Goal: Information Seeking & Learning: Learn about a topic

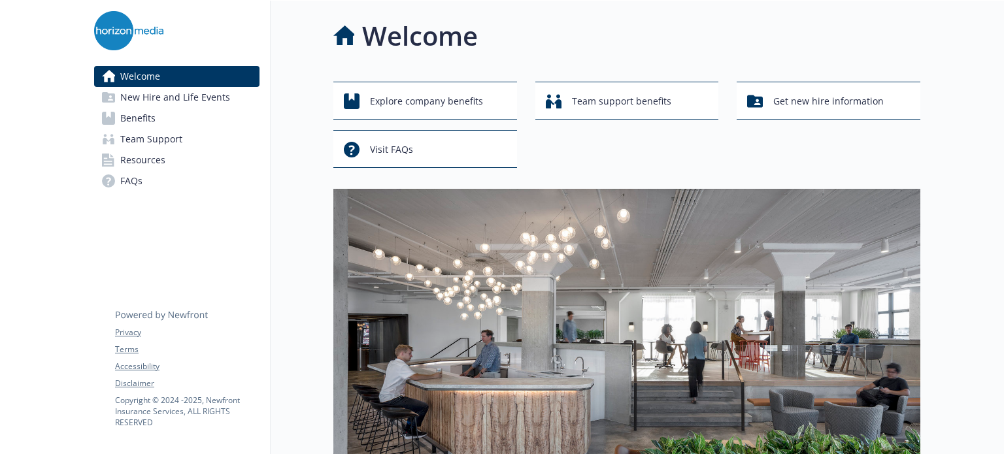
click at [703, 237] on img at bounding box center [626, 363] width 587 height 348
click at [188, 112] on link "Benefits" at bounding box center [176, 118] width 165 height 21
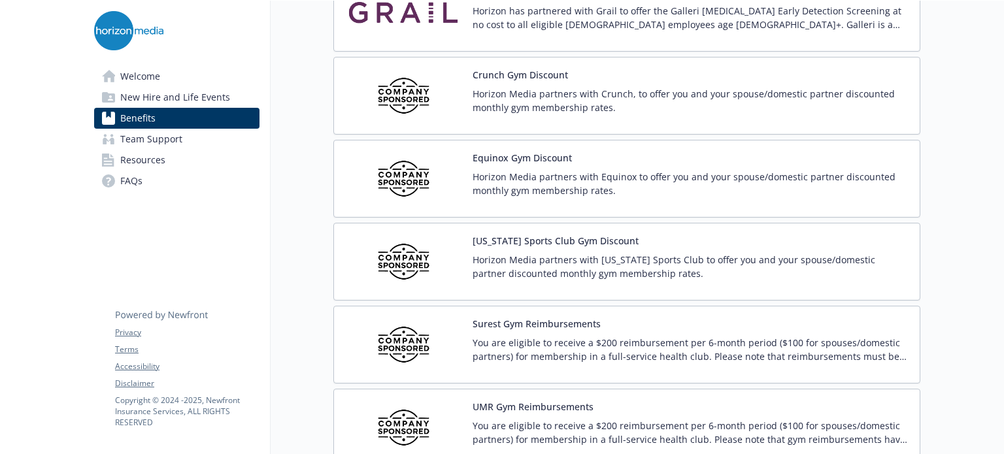
scroll to position [2868, 0]
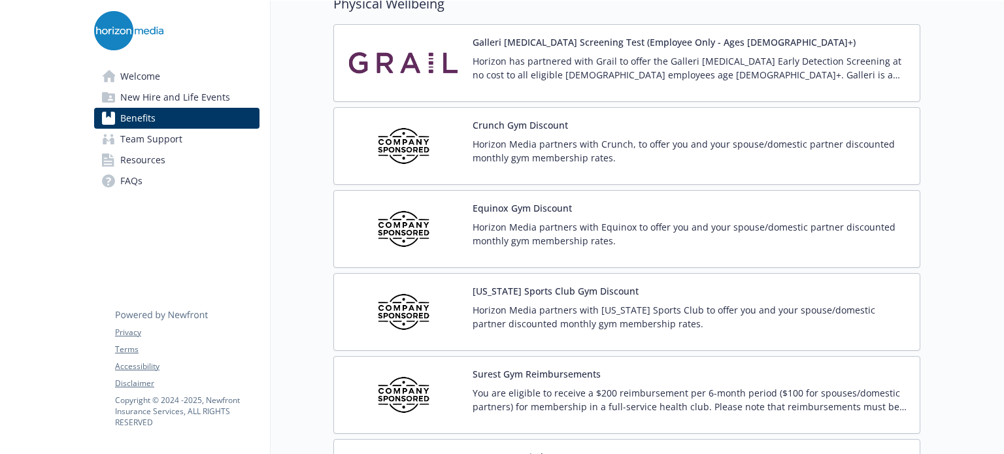
click at [581, 230] on p "Horizon Media partners with Equinox to offer you and your spouse/domestic partn…" at bounding box center [690, 233] width 437 height 27
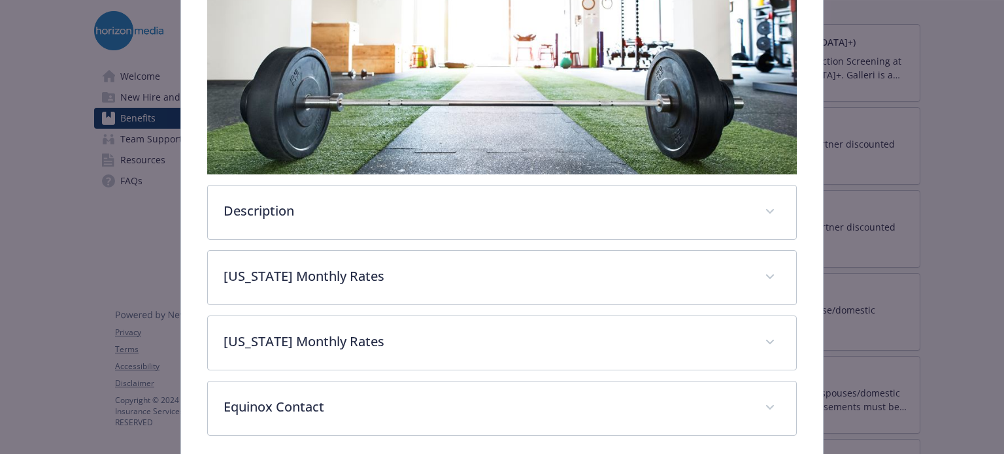
scroll to position [362, 0]
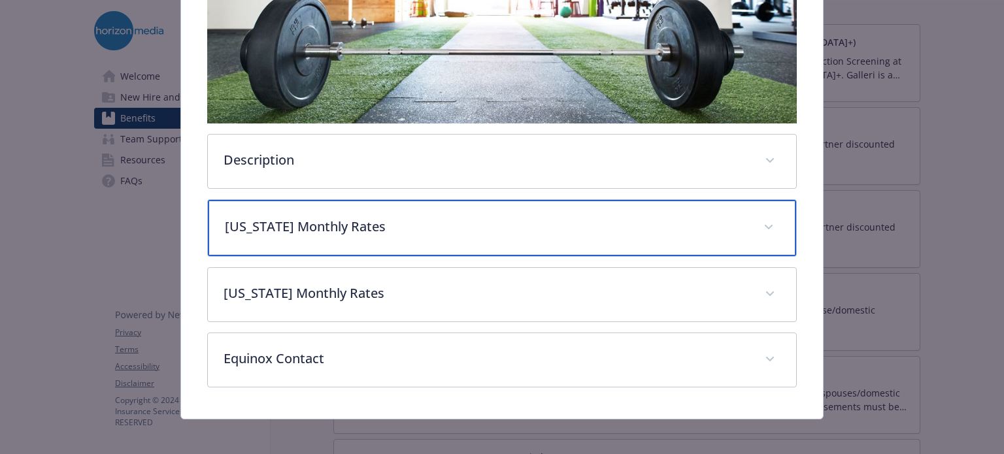
click at [506, 244] on div "[US_STATE] Monthly Rates" at bounding box center [502, 228] width 588 height 56
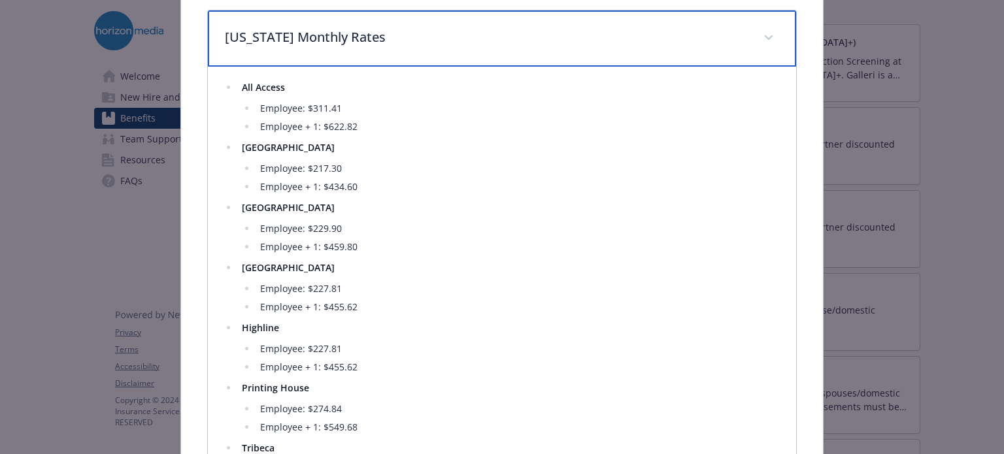
scroll to position [552, 0]
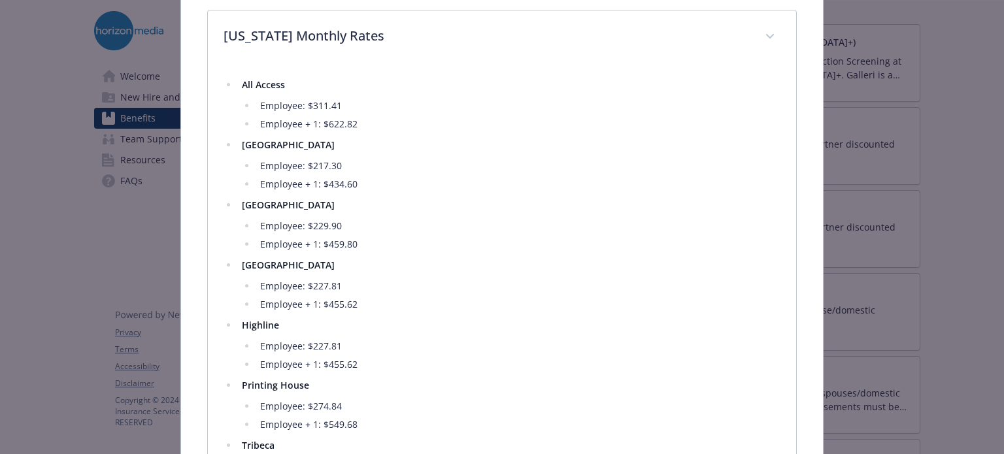
click at [753, 245] on li "Employee + 1: $459.80" at bounding box center [517, 245] width 523 height 16
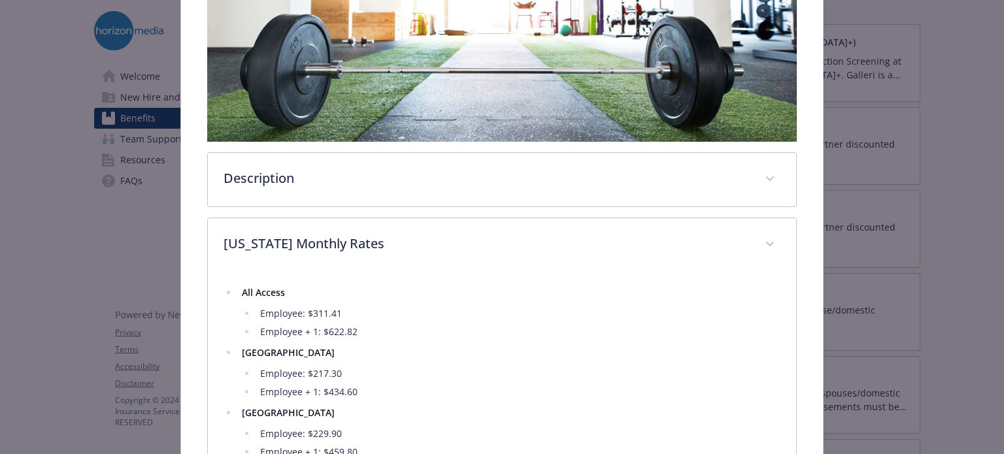
scroll to position [248, 0]
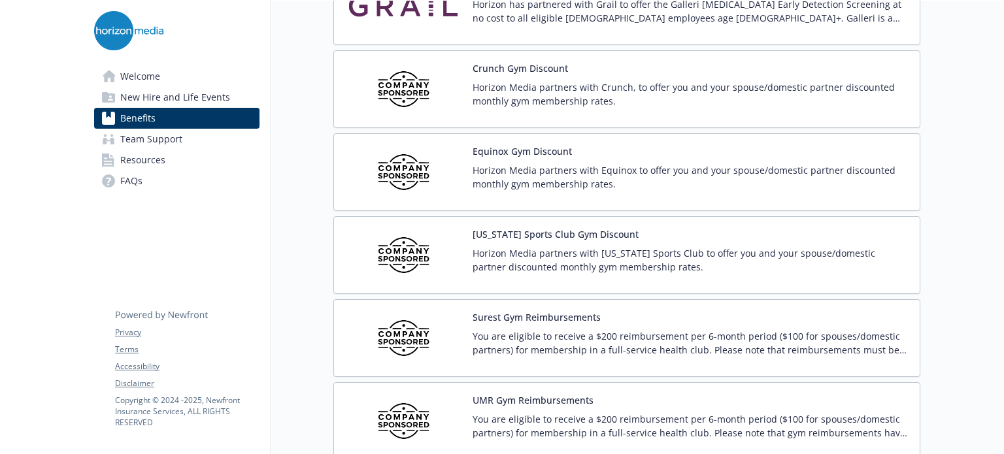
click at [803, 251] on p "Horizon Media partners with [US_STATE] Sports Club to offer you and your spouse…" at bounding box center [690, 259] width 437 height 27
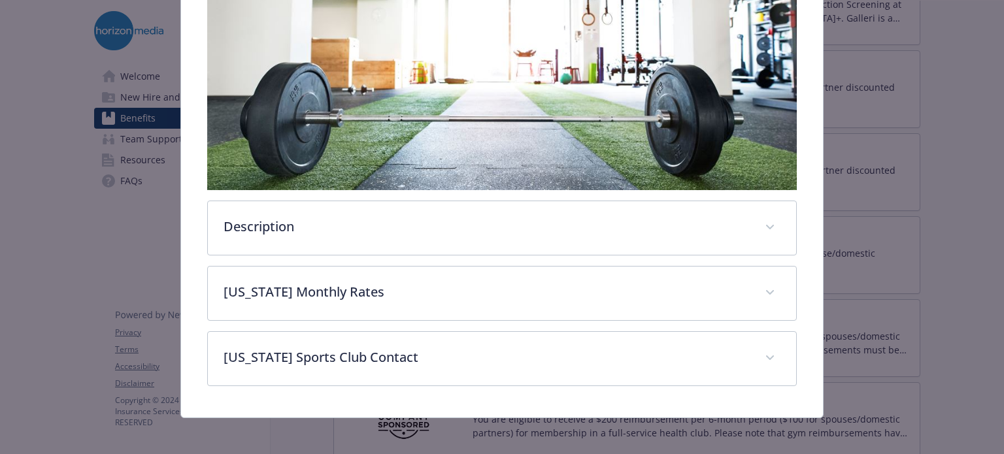
scroll to position [297, 0]
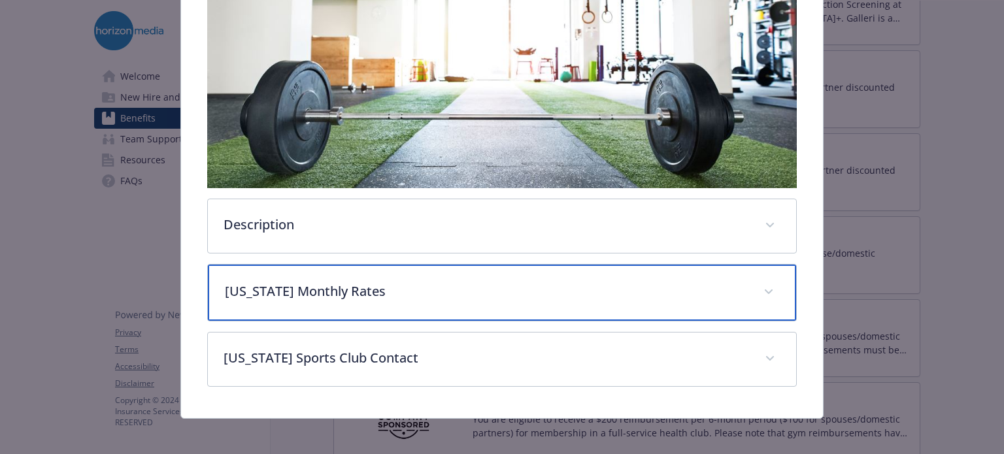
click at [447, 282] on p "[US_STATE] Monthly Rates" at bounding box center [486, 292] width 522 height 20
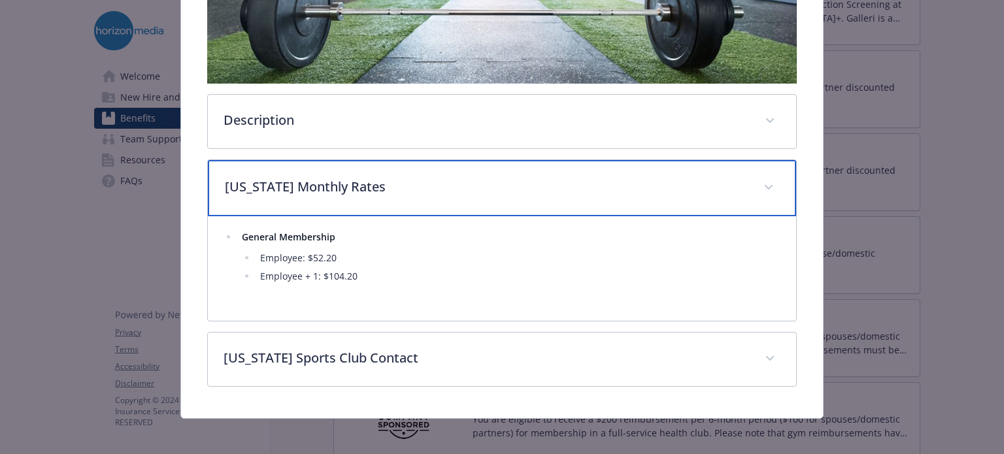
scroll to position [403, 0]
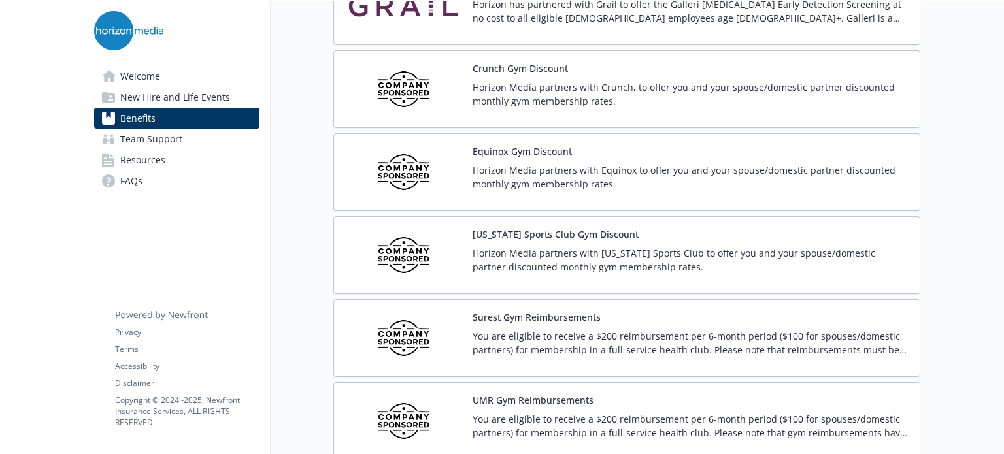
click at [586, 173] on p "Horizon Media partners with Equinox to offer you and your spouse/domestic partn…" at bounding box center [690, 176] width 437 height 27
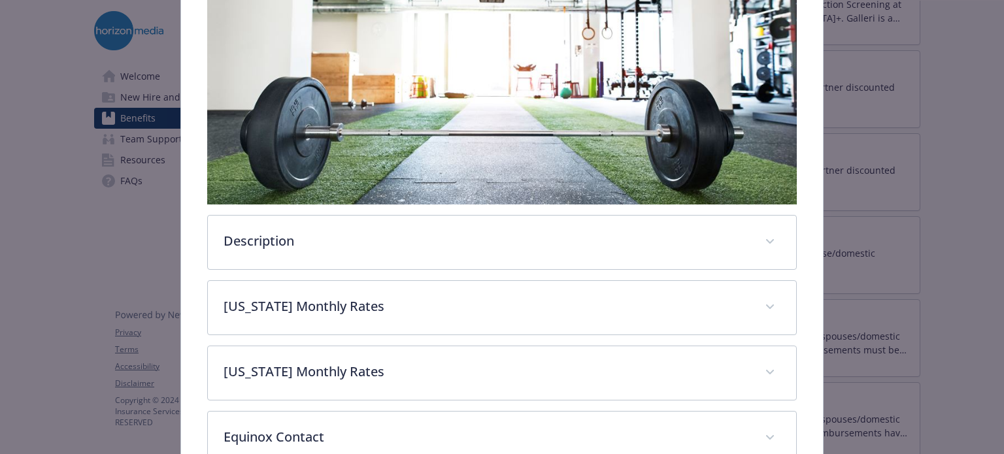
scroll to position [321, 0]
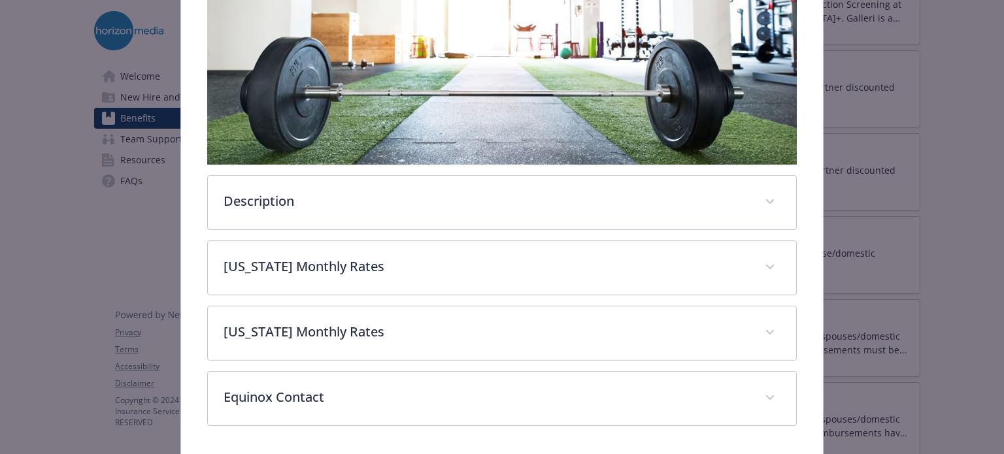
click at [437, 296] on div "Description Horizon Media partners with Equinox to offer you and your spouse/do…" at bounding box center [501, 168] width 589 height 515
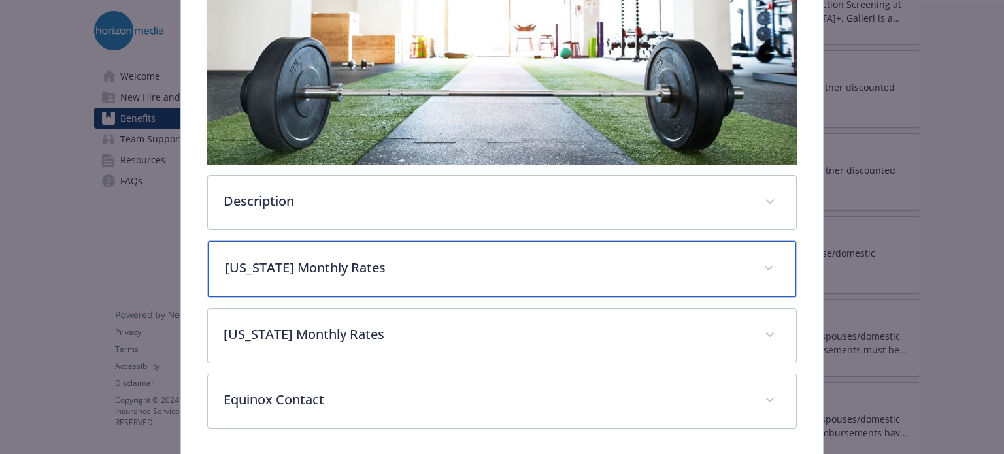
click at [430, 280] on div "[US_STATE] Monthly Rates" at bounding box center [502, 269] width 588 height 56
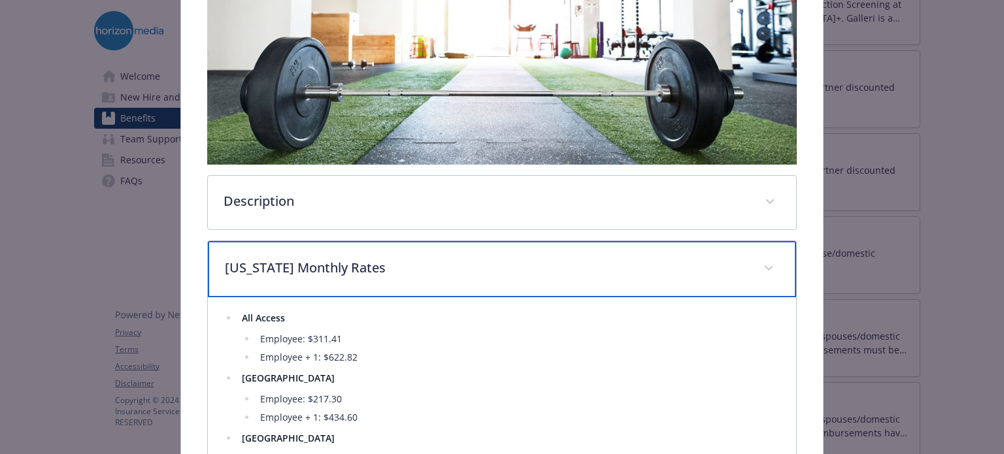
scroll to position [433, 0]
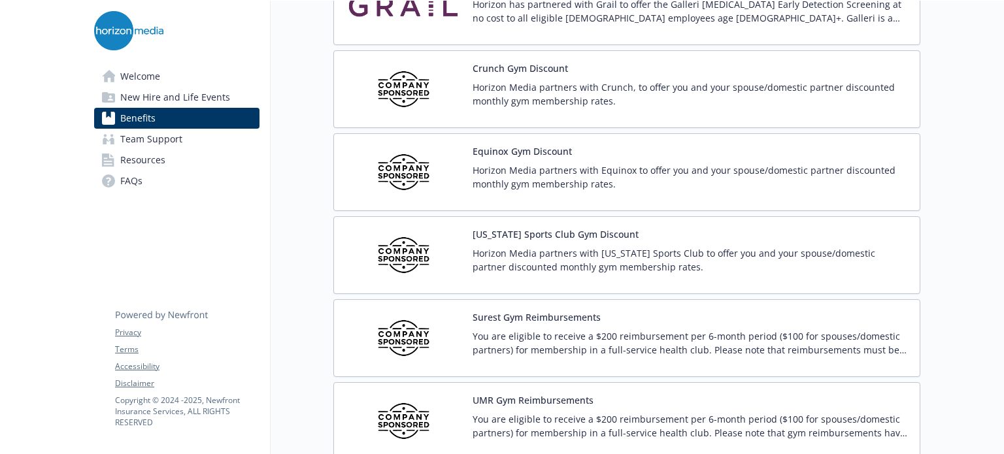
click at [587, 257] on p "Horizon Media partners with [US_STATE] Sports Club to offer you and your spouse…" at bounding box center [690, 259] width 437 height 27
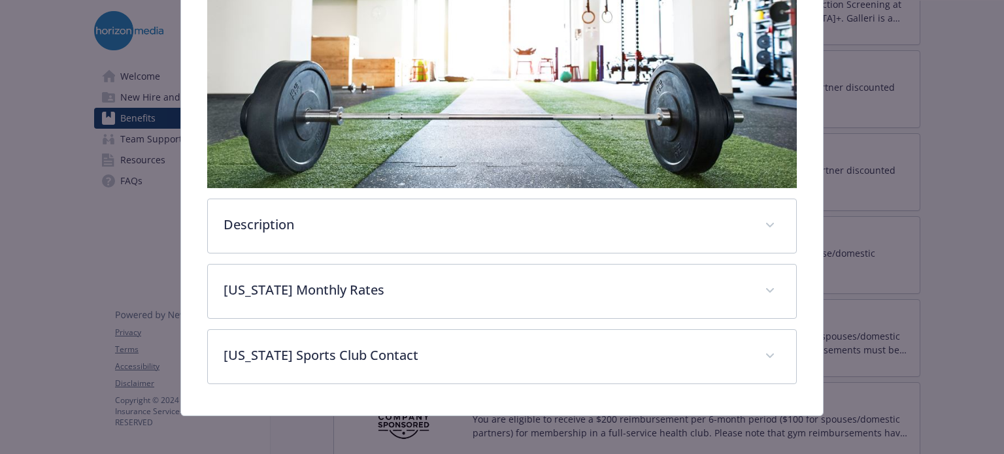
scroll to position [297, 0]
click at [132, 229] on div "Physical Wellbeing - [US_STATE] Sports Club Gym Discount - Gym / Health / Fitne…" at bounding box center [502, 81] width 803 height 672
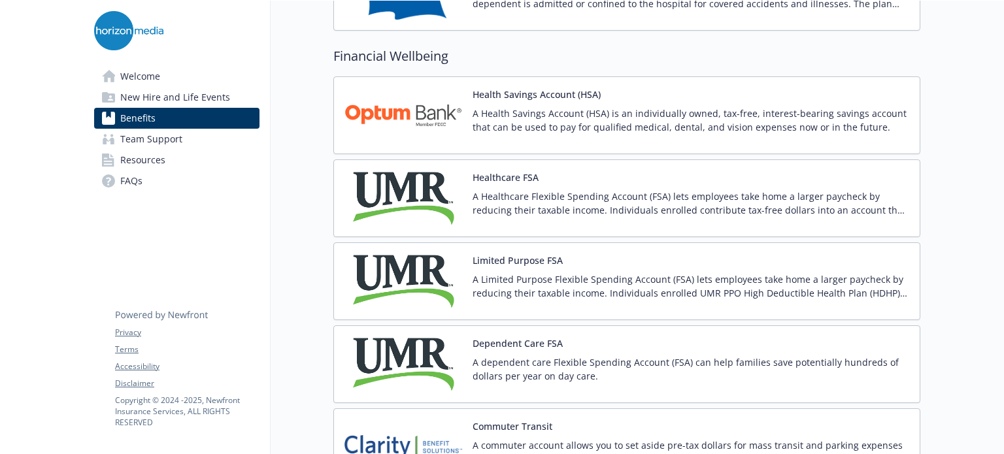
scroll to position [1783, 0]
